Goal: Task Accomplishment & Management: Use online tool/utility

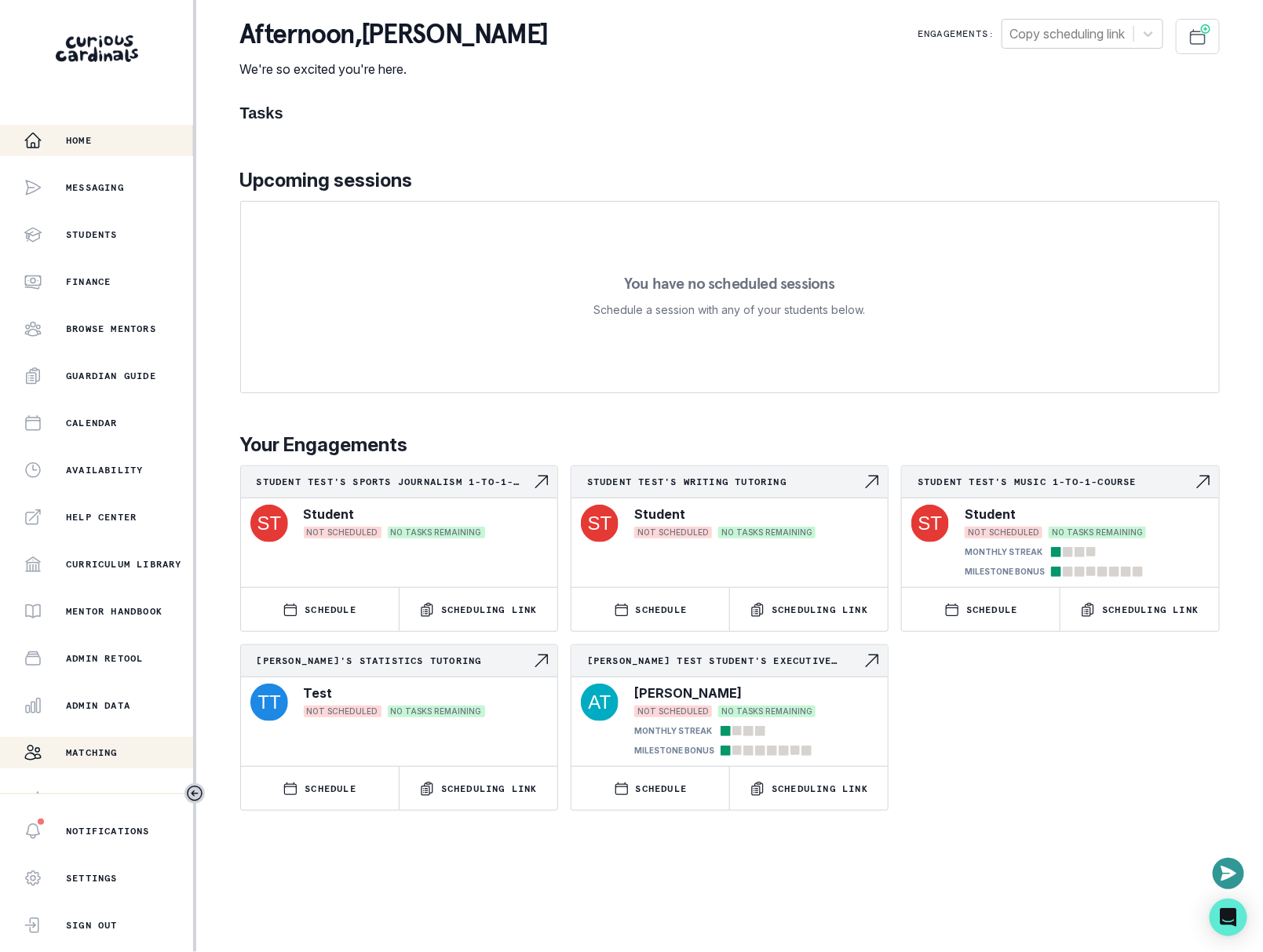
click at [121, 739] on button "Matching" at bounding box center [96, 752] width 193 height 31
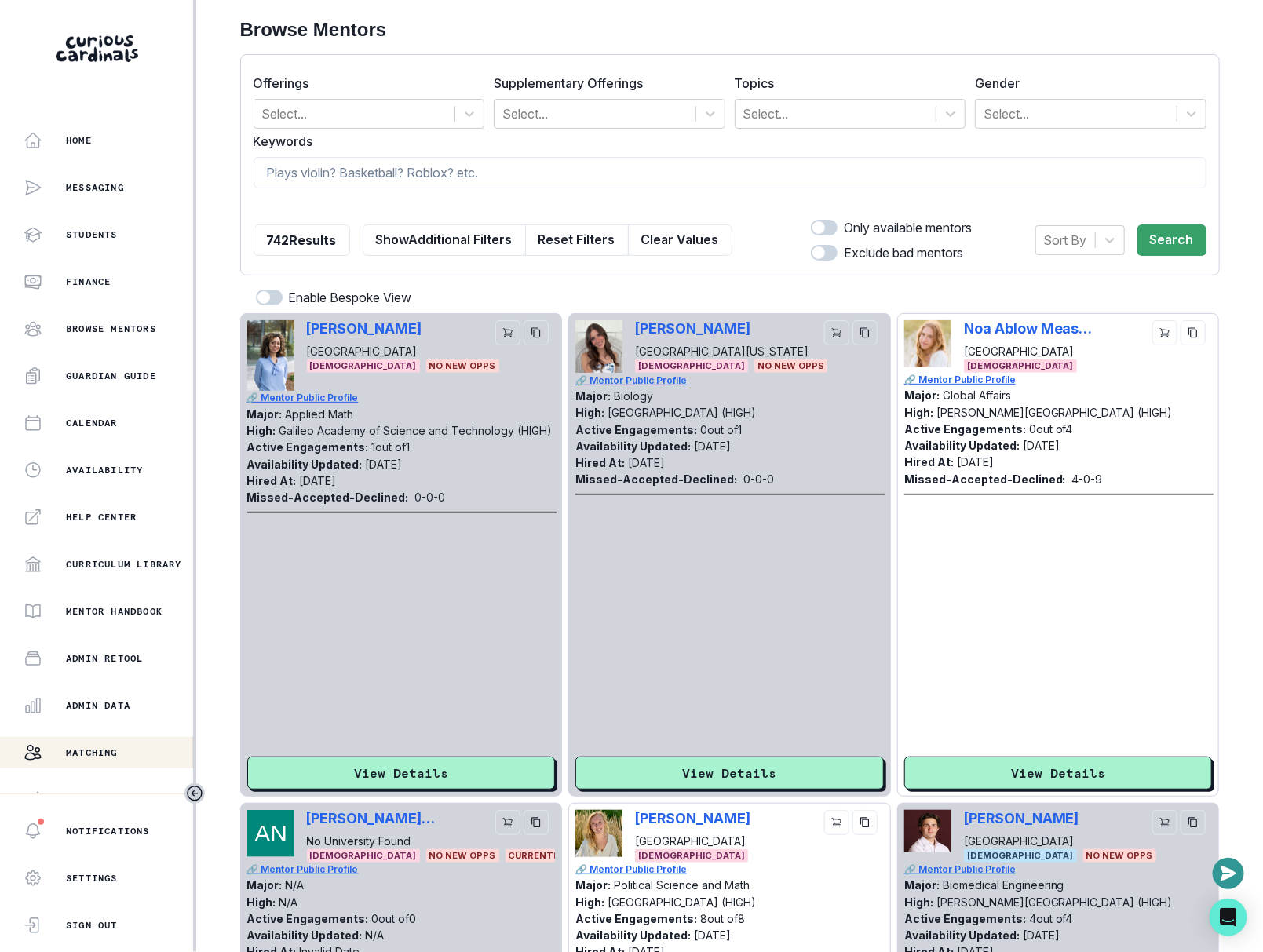
click at [1076, 224] on div "Sort By Search" at bounding box center [1121, 240] width 171 height 44
click at [1076, 265] on div "Offerings Select... Supplementary Offerings Select... Topics Select... Gender S…" at bounding box center [730, 165] width 980 height 221
click at [1076, 250] on div at bounding box center [1065, 240] width 43 height 22
click at [1062, 273] on div "Hired at" at bounding box center [1080, 280] width 90 height 31
click at [1169, 240] on button "Search" at bounding box center [1171, 240] width 69 height 31
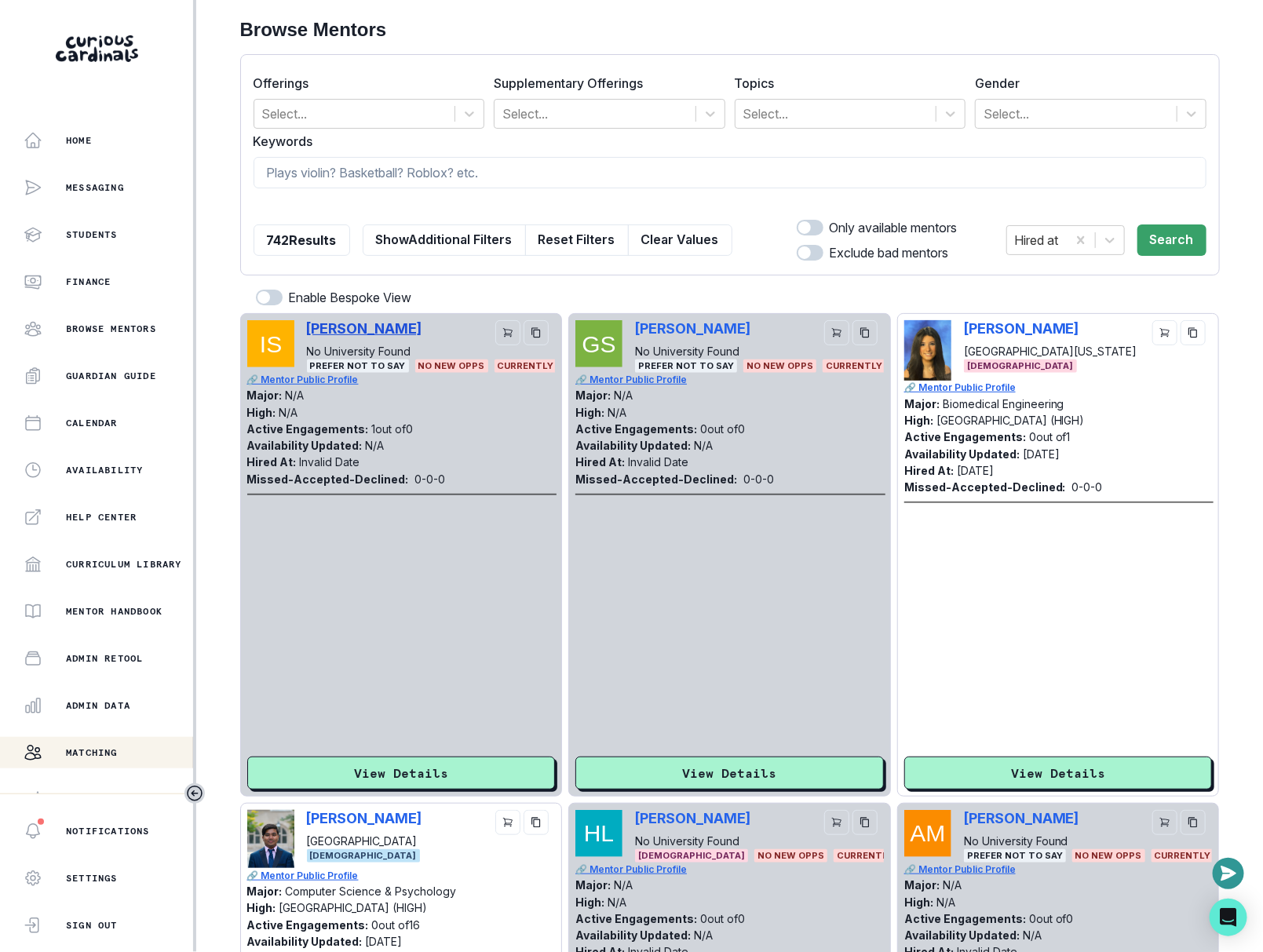
click at [350, 331] on p "[PERSON_NAME]" at bounding box center [364, 328] width 116 height 17
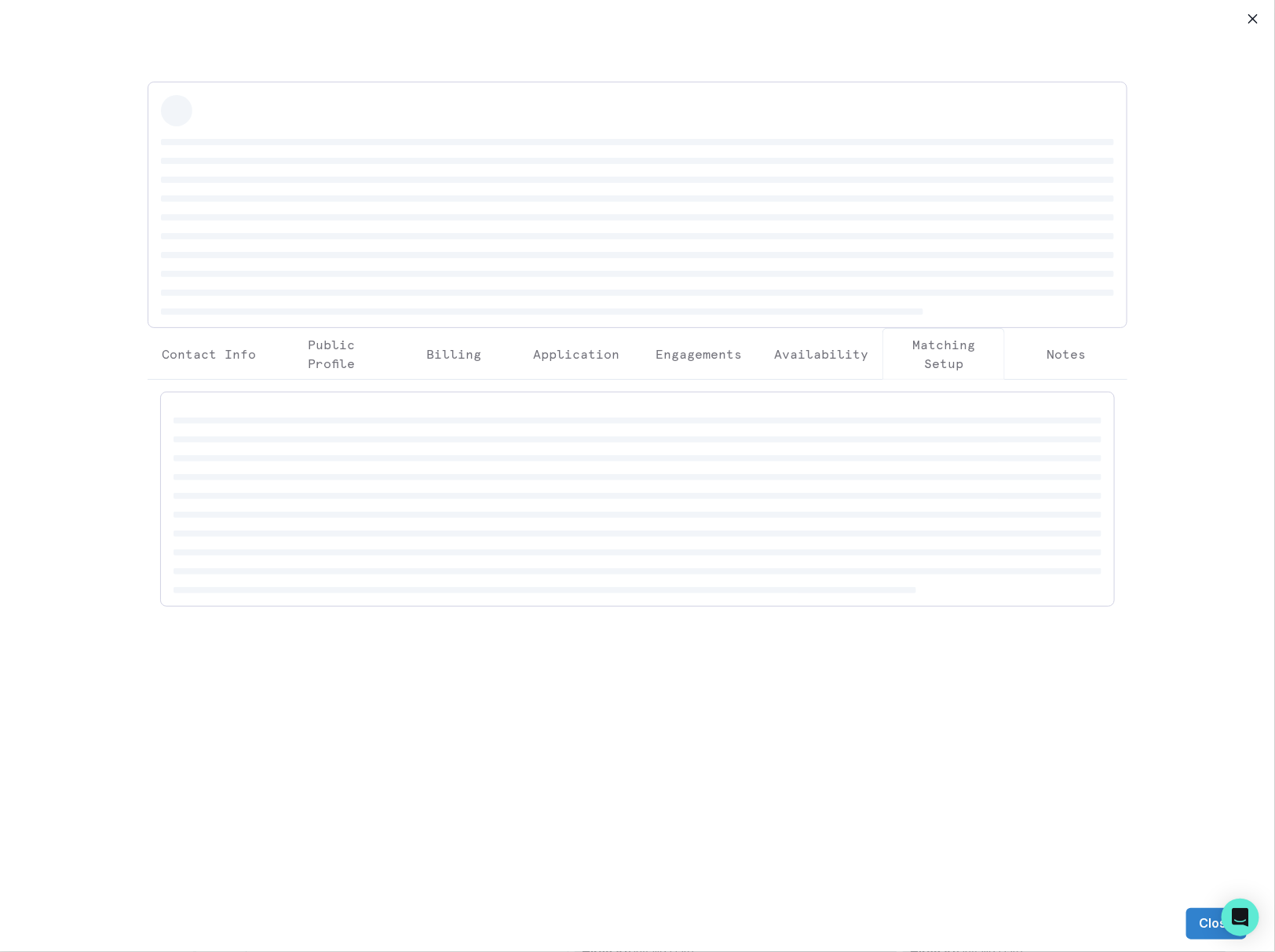
click at [1239, 12] on div "Contact Info Public Profile Billing Application Engagements Availability Matchi…" at bounding box center [637, 447] width 1275 height 896
click at [1256, 12] on button "Close" at bounding box center [1253, 18] width 25 height 25
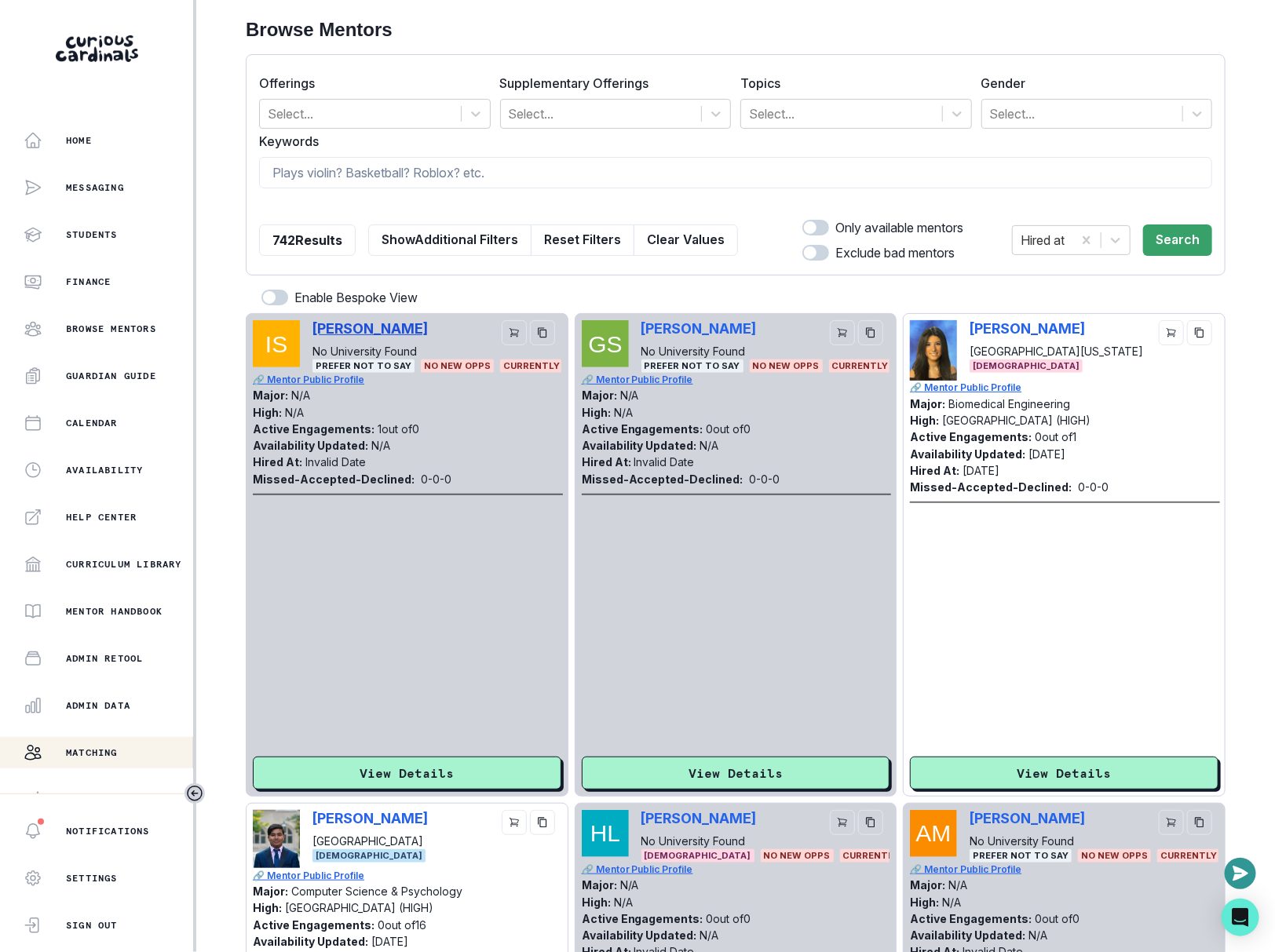
click at [351, 320] on p "[PERSON_NAME]" at bounding box center [370, 328] width 116 height 17
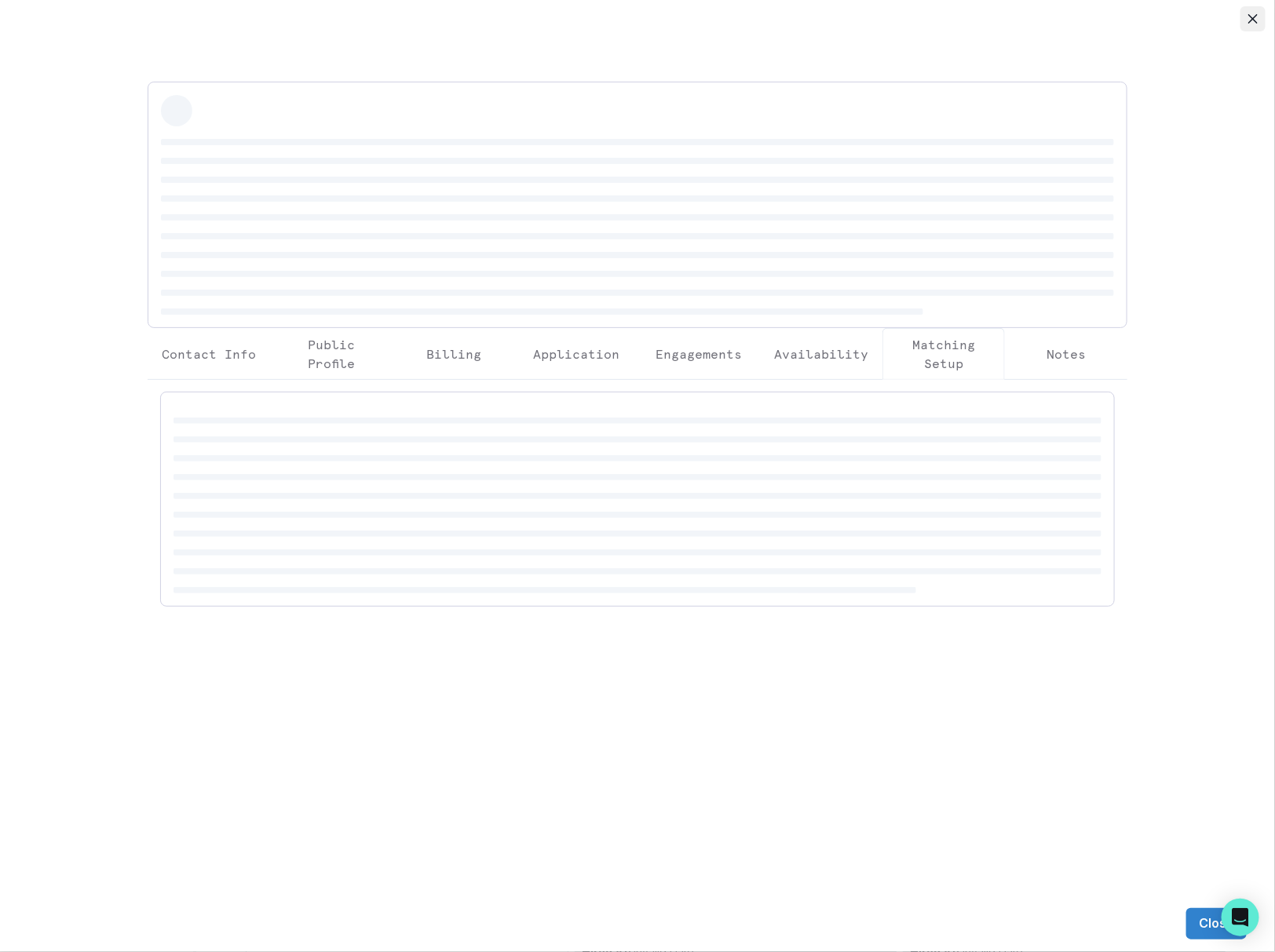
click at [1257, 27] on button "Close" at bounding box center [1253, 18] width 25 height 25
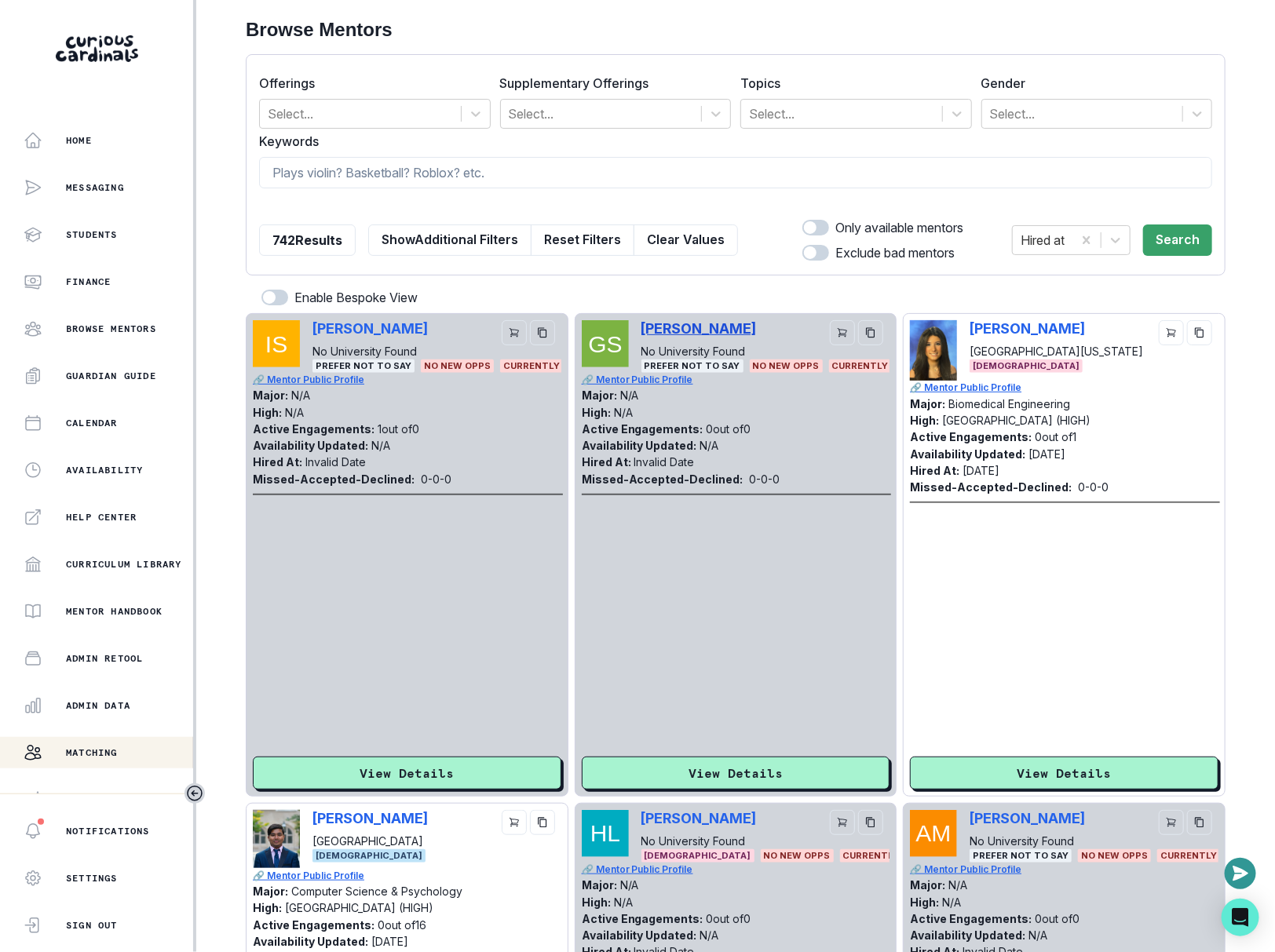
click at [679, 325] on p "[PERSON_NAME]" at bounding box center [699, 328] width 116 height 17
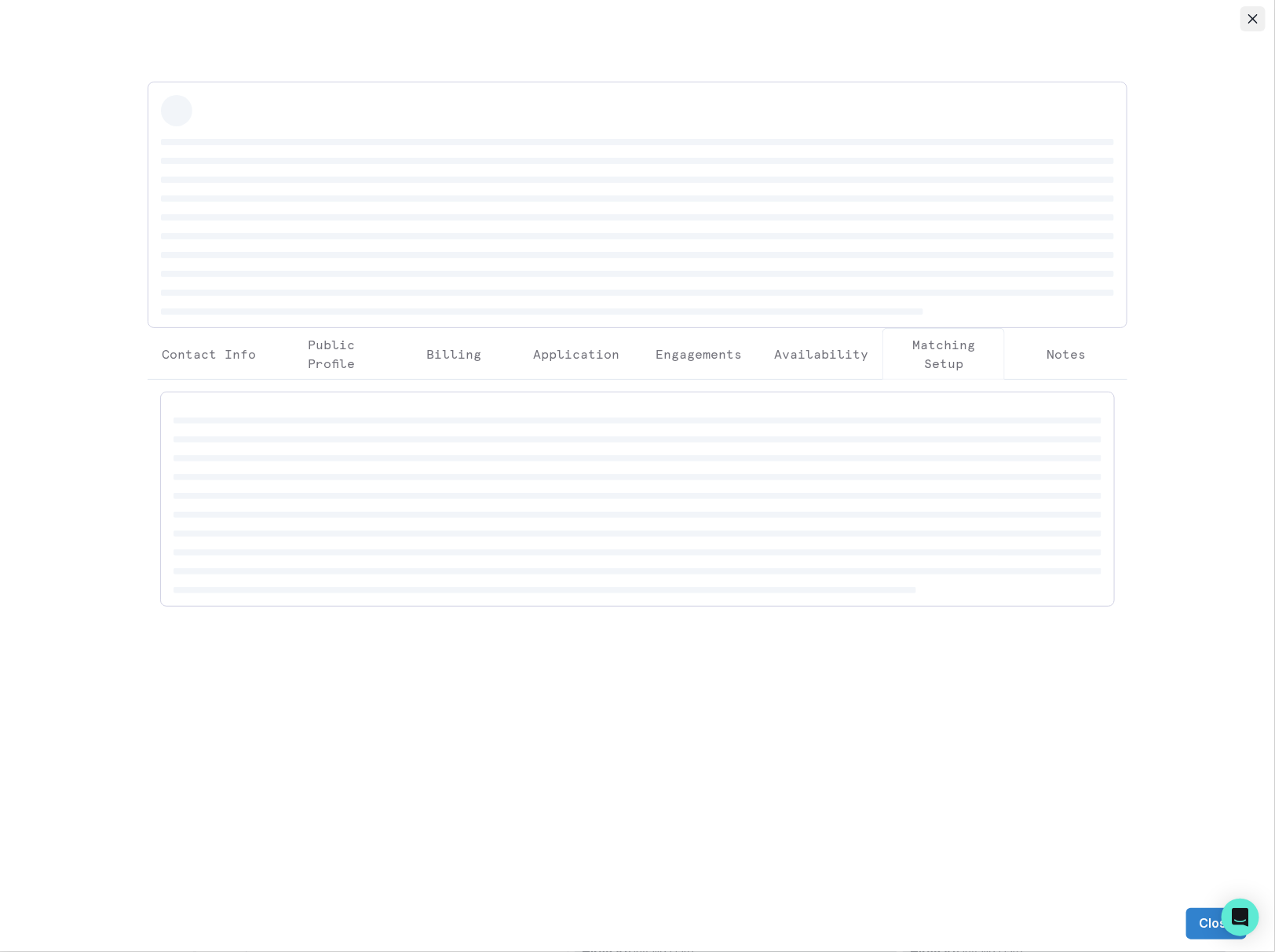
click at [1242, 19] on button "Close" at bounding box center [1253, 18] width 25 height 25
